Goal: Navigation & Orientation: Understand site structure

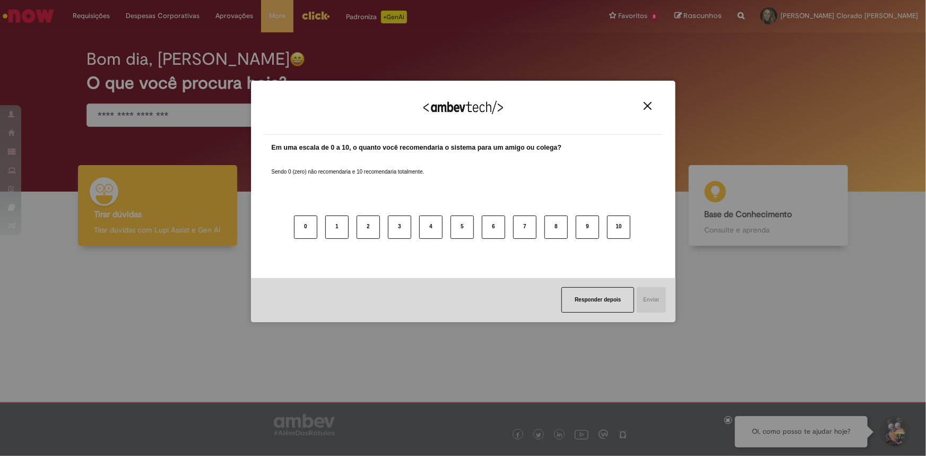
click at [643, 106] on button "Close" at bounding box center [648, 105] width 14 height 9
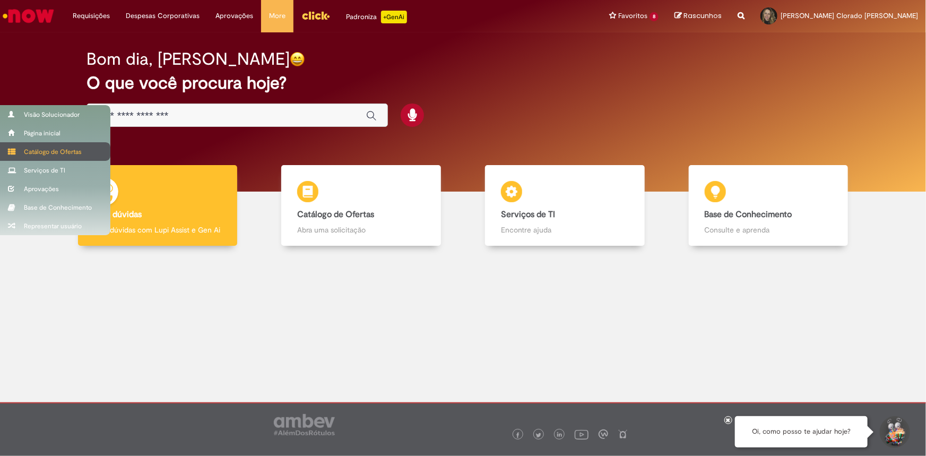
click at [60, 153] on div "Catálogo de Ofertas" at bounding box center [55, 151] width 110 height 19
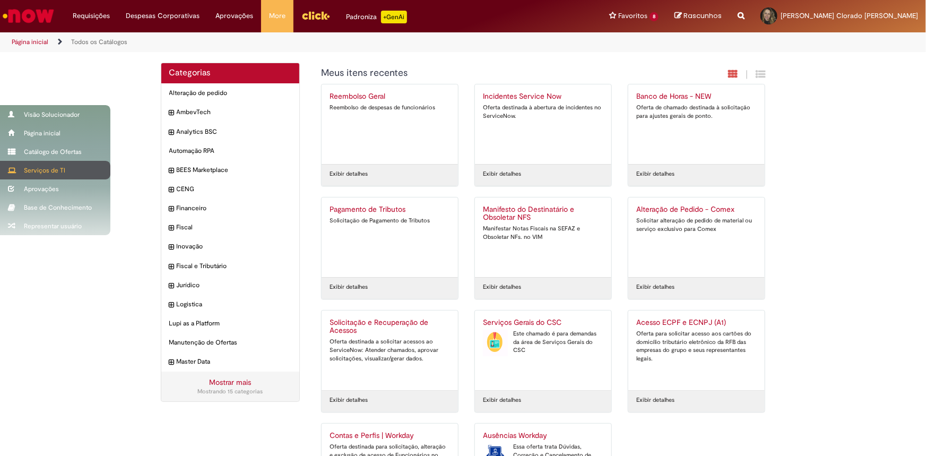
click at [36, 170] on div "Serviços de TI" at bounding box center [55, 170] width 110 height 19
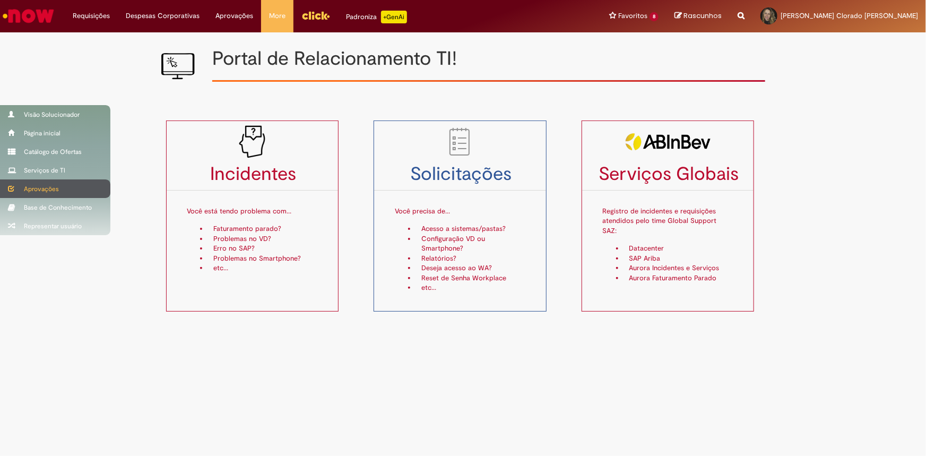
click at [40, 186] on div "Aprovações" at bounding box center [55, 188] width 110 height 19
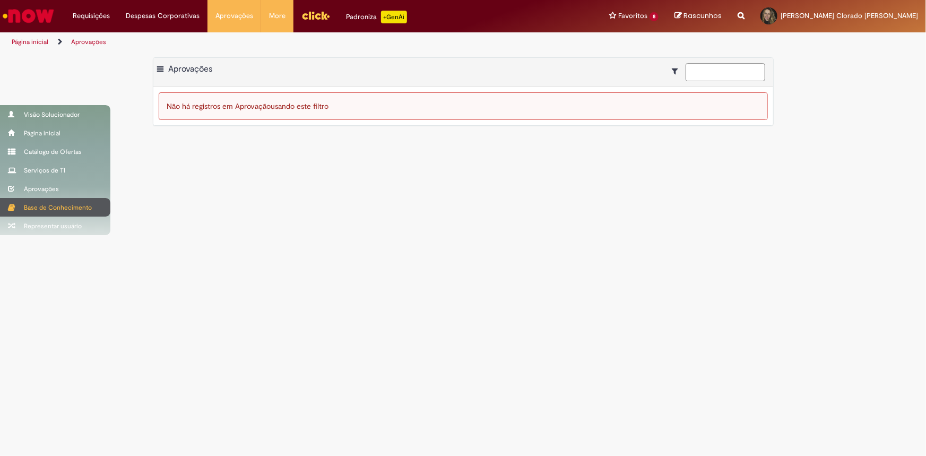
click at [42, 207] on div "Base de Conhecimento" at bounding box center [55, 207] width 110 height 19
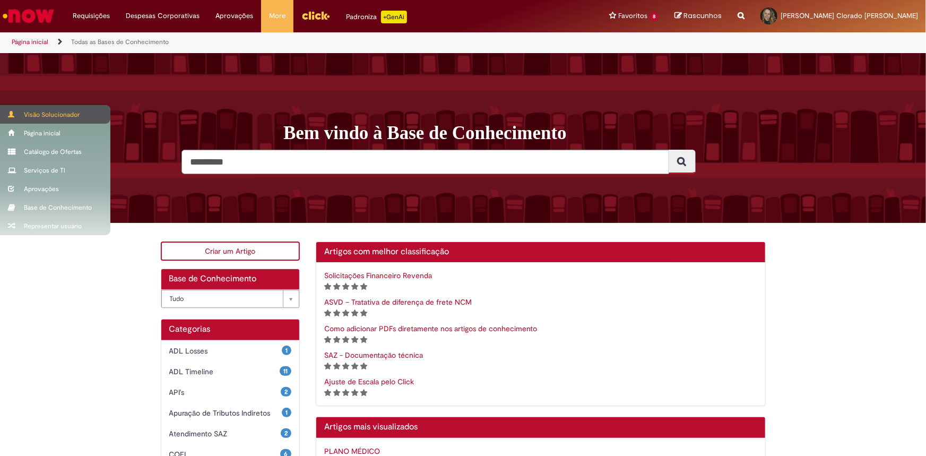
click at [41, 119] on div "Visão Solucionador" at bounding box center [55, 114] width 110 height 19
